Goal: Register for event/course

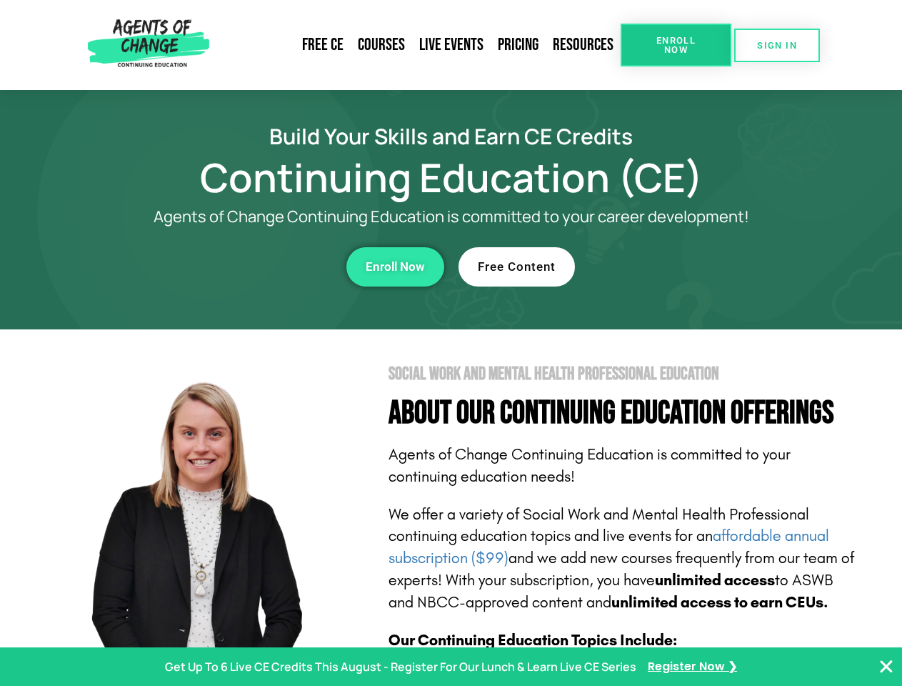
click at [451, 343] on section "Social Work and Mental Health Professional Education About Our Continuing Educa…" at bounding box center [451, 629] width 902 height 600
click at [676, 45] on span "Enroll Now" at bounding box center [676, 45] width 65 height 19
click at [777, 45] on span "SIGN IN" at bounding box center [777, 45] width 40 height 9
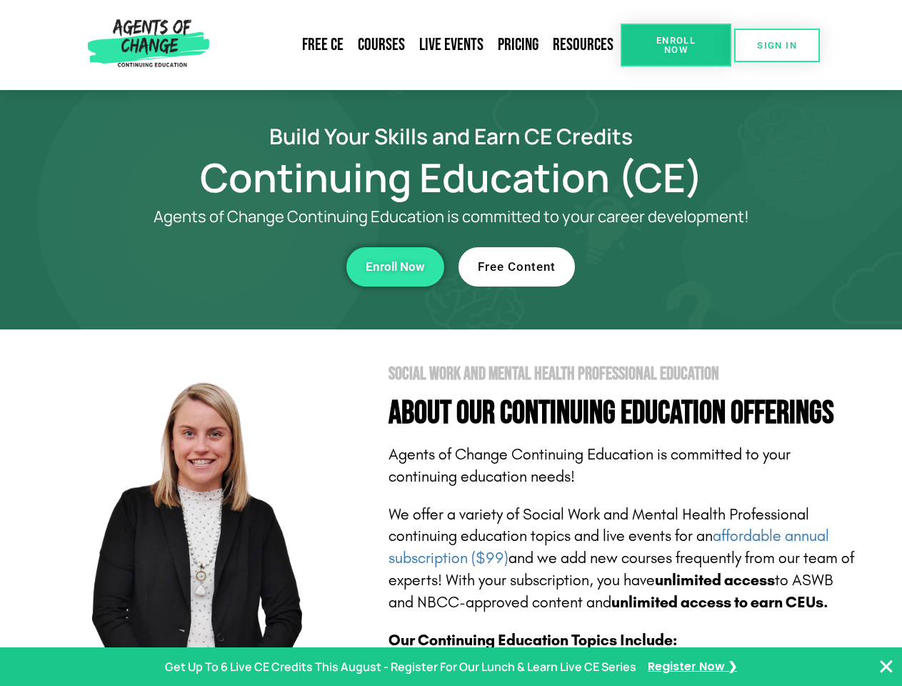
click at [248, 266] on div "Enroll Now" at bounding box center [247, 266] width 393 height 39
click at [395, 266] on span "Enroll Now" at bounding box center [395, 267] width 59 height 12
click at [655, 266] on div "Free Content" at bounding box center [655, 266] width 393 height 39
